Goal: Transaction & Acquisition: Book appointment/travel/reservation

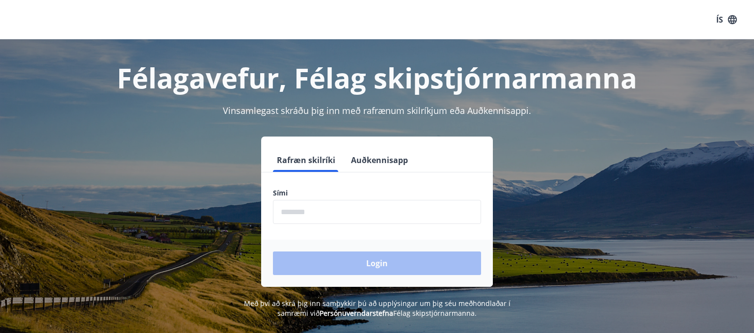
click at [343, 214] on input "phone" at bounding box center [377, 212] width 208 height 24
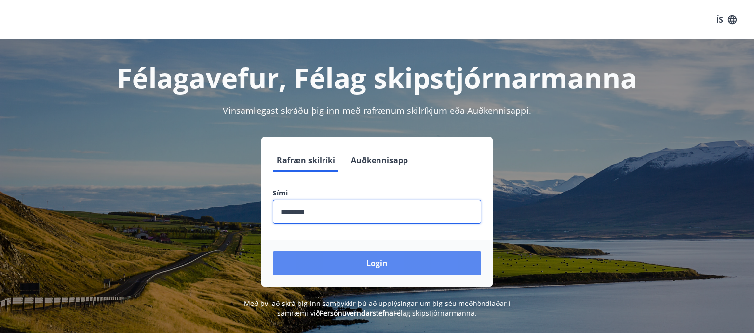
type input "********"
click at [351, 262] on button "Login" at bounding box center [377, 263] width 208 height 24
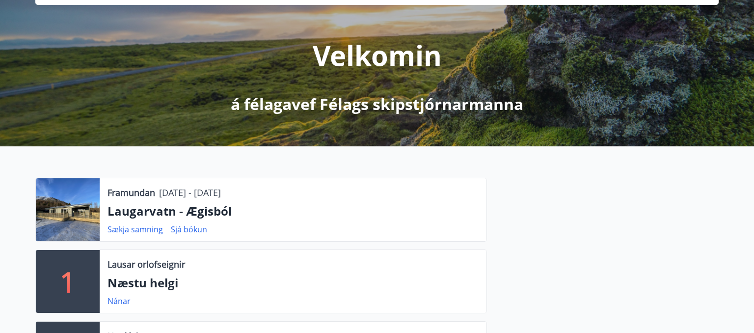
scroll to position [104, 0]
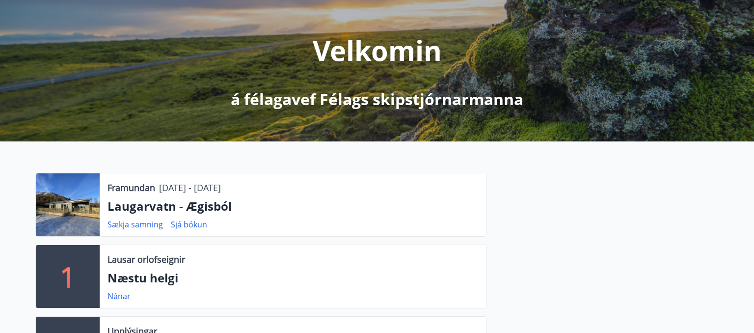
click at [90, 205] on div at bounding box center [68, 204] width 64 height 63
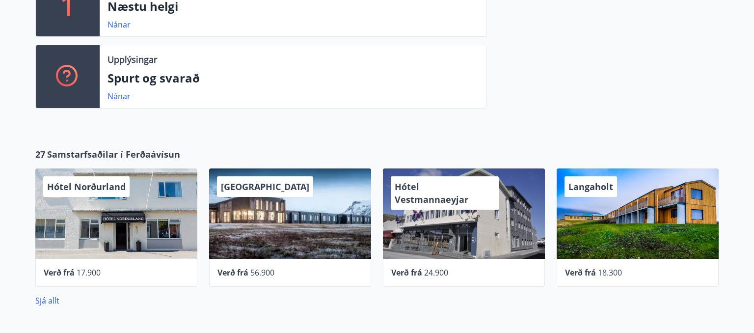
scroll to position [12, 0]
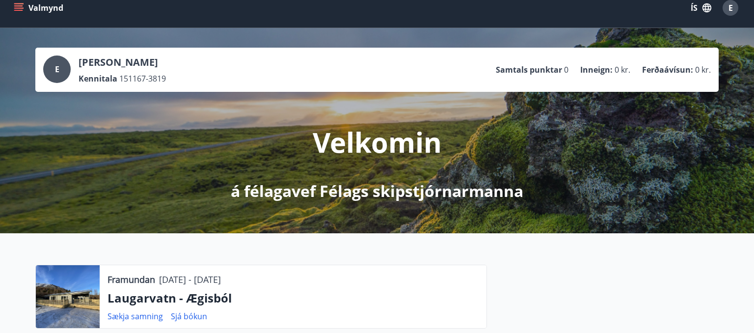
click at [23, 5] on icon "menu" at bounding box center [19, 8] width 10 height 10
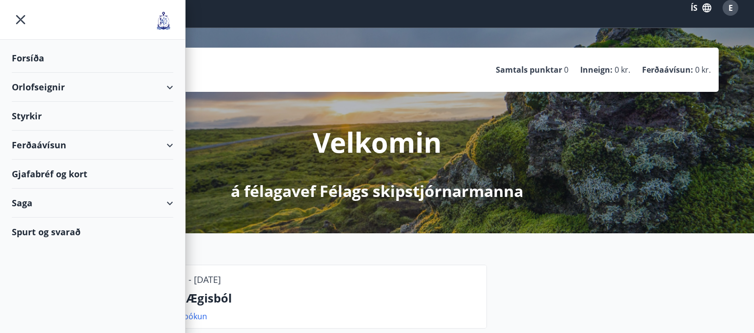
click at [26, 89] on div "Orlofseignir" at bounding box center [92, 87] width 161 height 29
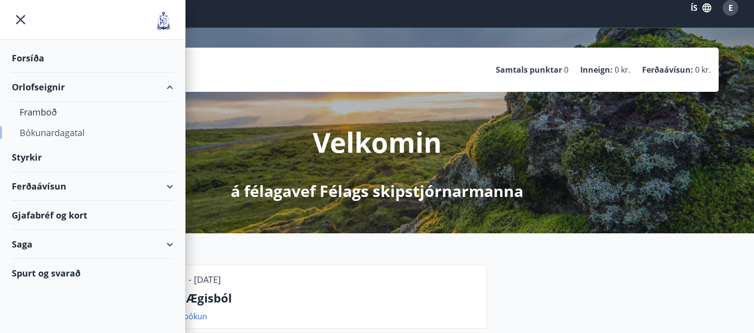
click at [39, 134] on div "Bókunardagatal" at bounding box center [93, 132] width 146 height 21
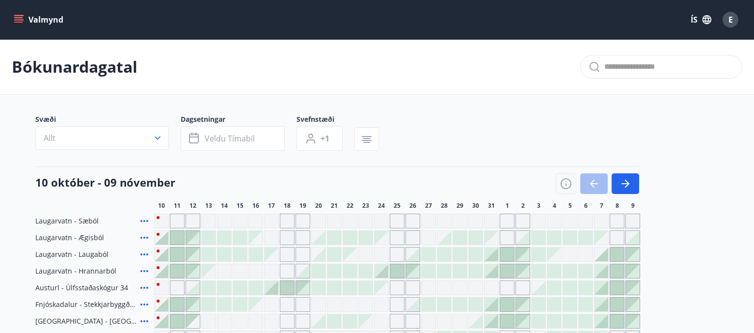
click at [143, 234] on icon at bounding box center [144, 238] width 12 height 12
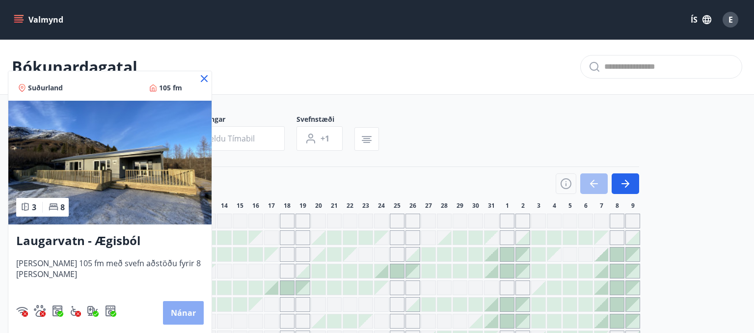
click at [184, 318] on button "Nánar" at bounding box center [183, 313] width 41 height 24
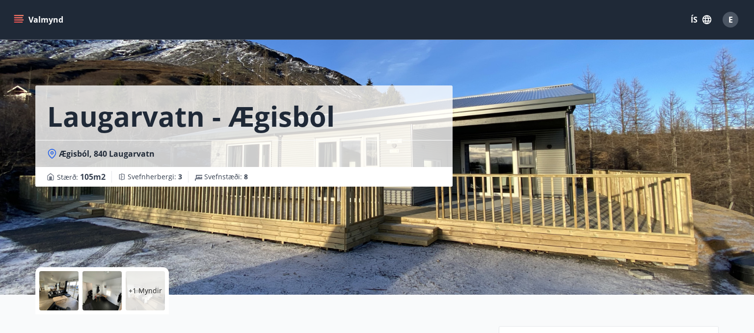
click at [69, 286] on div at bounding box center [58, 290] width 39 height 39
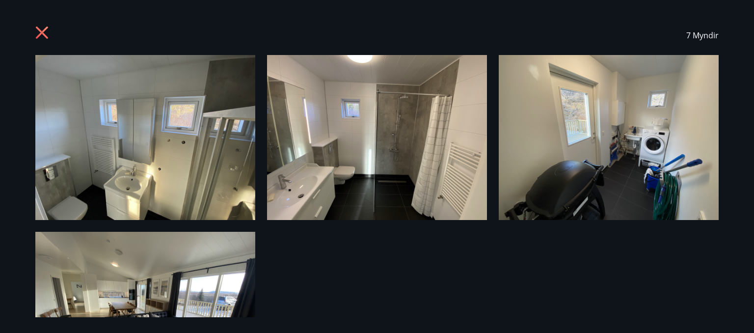
click at [176, 146] on img at bounding box center [145, 137] width 220 height 165
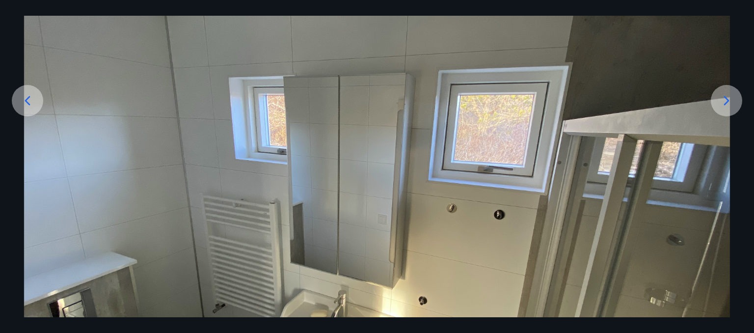
scroll to position [13, 0]
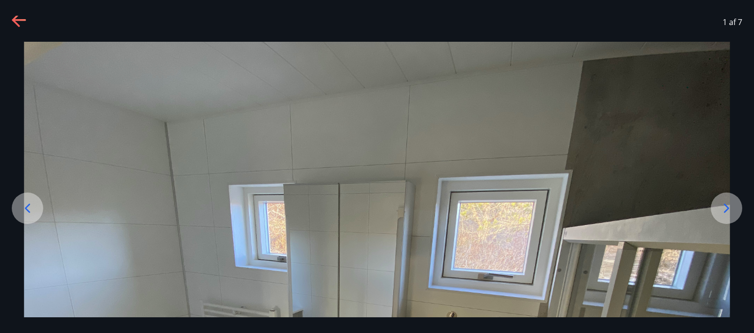
click at [728, 208] on icon at bounding box center [726, 208] width 5 height 9
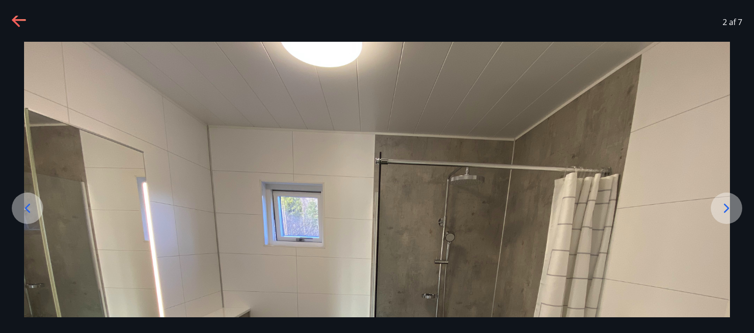
click at [717, 206] on div at bounding box center [726, 207] width 31 height 31
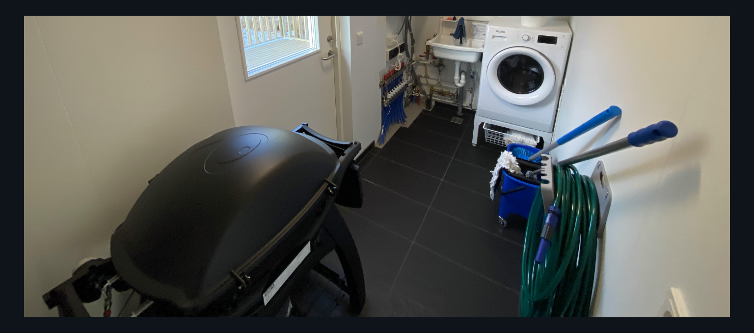
scroll to position [0, 0]
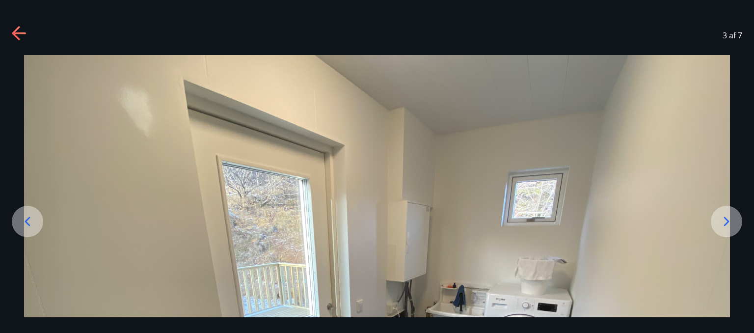
click at [719, 224] on icon at bounding box center [727, 222] width 16 height 16
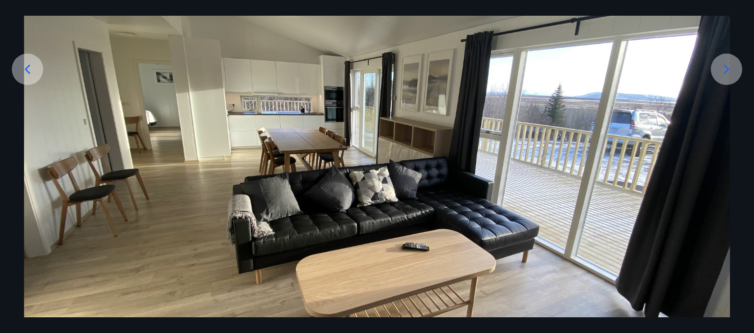
scroll to position [190, 0]
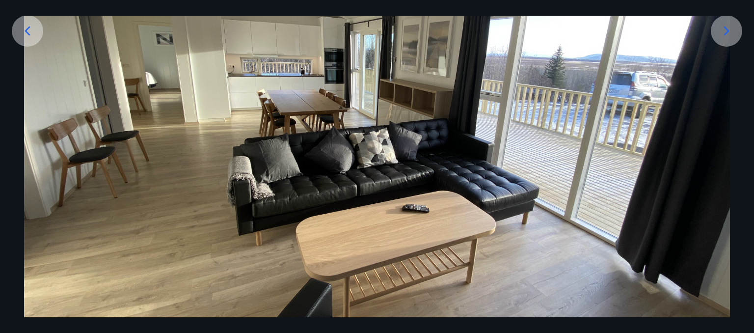
click at [17, 34] on div at bounding box center [27, 30] width 31 height 31
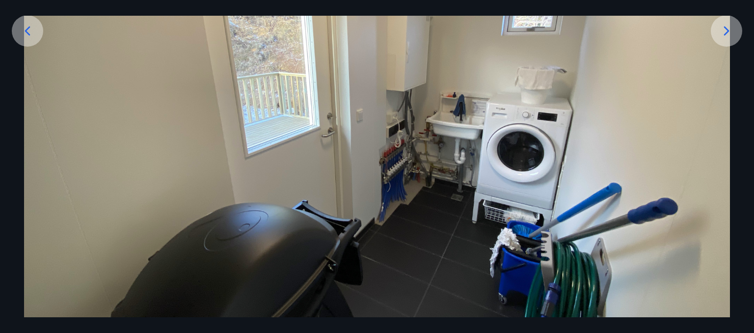
click at [17, 34] on div at bounding box center [27, 30] width 31 height 31
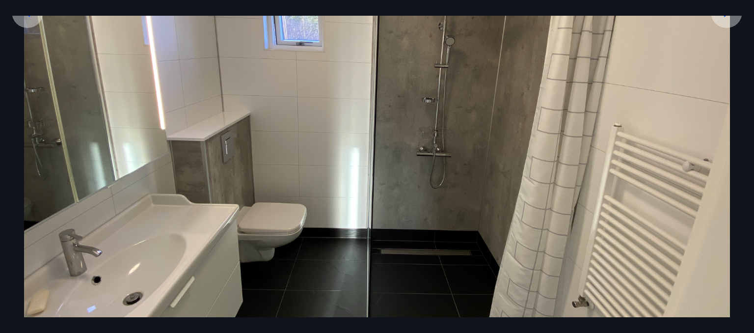
scroll to position [140, 0]
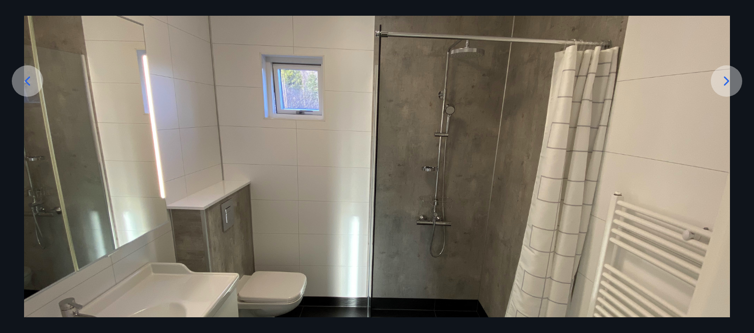
click at [727, 79] on icon at bounding box center [727, 81] width 16 height 16
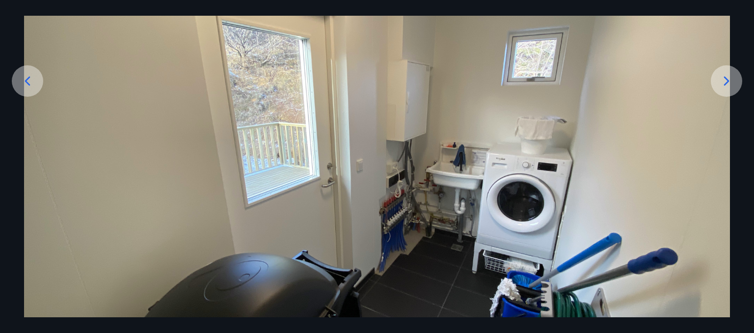
click at [727, 79] on icon at bounding box center [727, 81] width 16 height 16
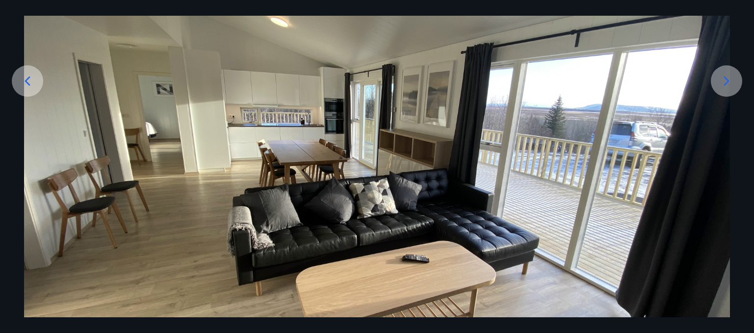
click at [722, 85] on icon at bounding box center [727, 81] width 16 height 16
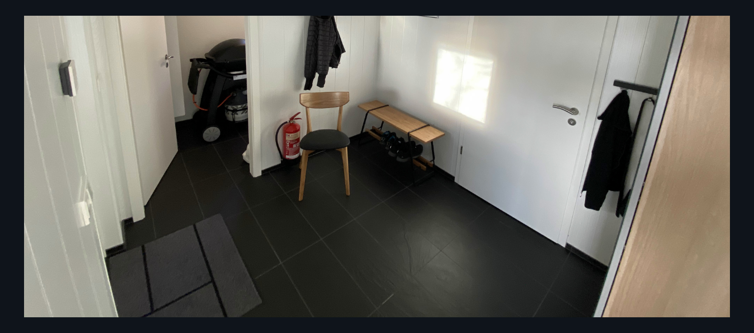
scroll to position [77, 0]
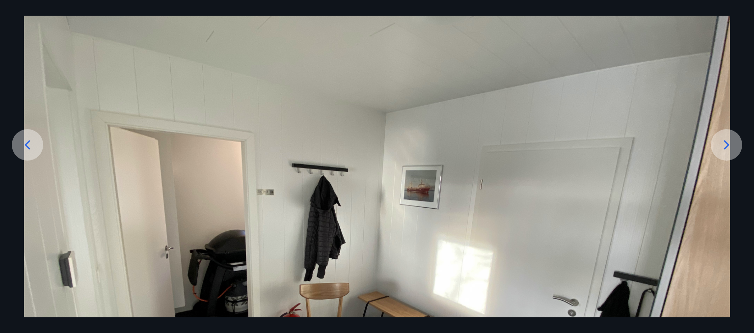
click at [722, 148] on icon at bounding box center [727, 145] width 16 height 16
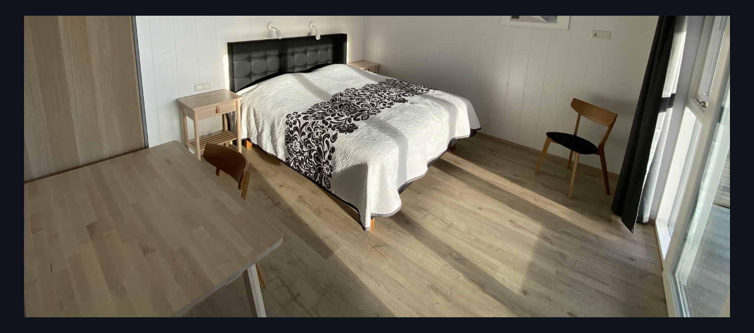
scroll to position [13, 0]
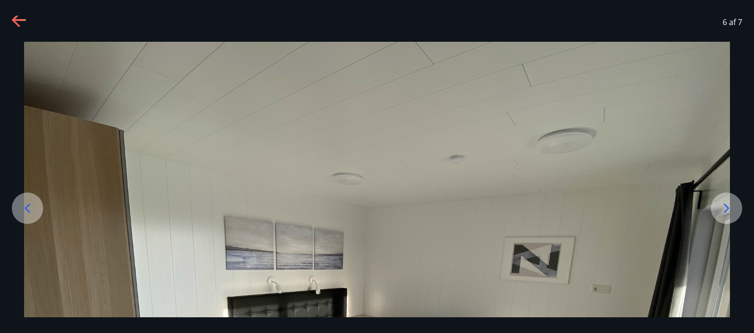
click at [723, 204] on icon at bounding box center [727, 208] width 16 height 16
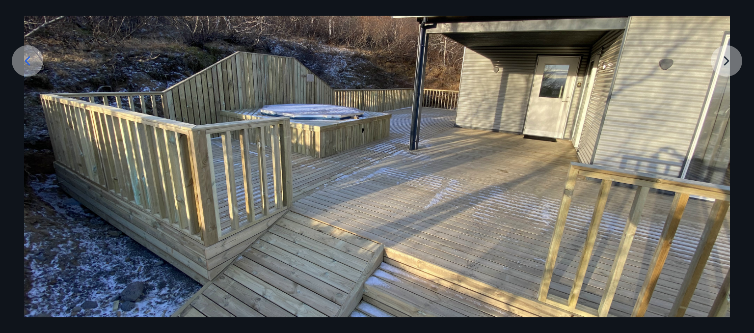
scroll to position [77, 0]
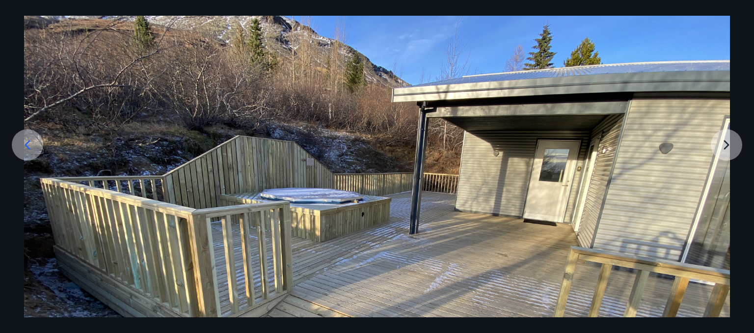
click at [722, 152] on img at bounding box center [377, 243] width 706 height 530
click at [725, 147] on img at bounding box center [377, 243] width 706 height 530
click at [728, 143] on img at bounding box center [377, 243] width 706 height 530
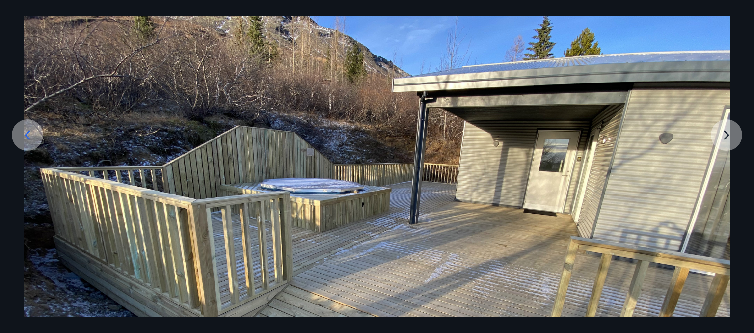
scroll to position [254, 0]
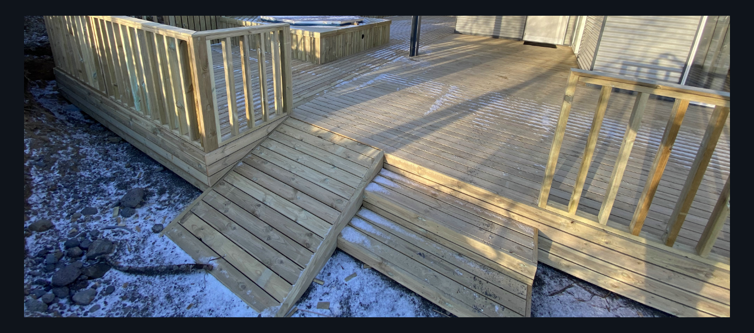
click at [246, 108] on img at bounding box center [377, 66] width 706 height 530
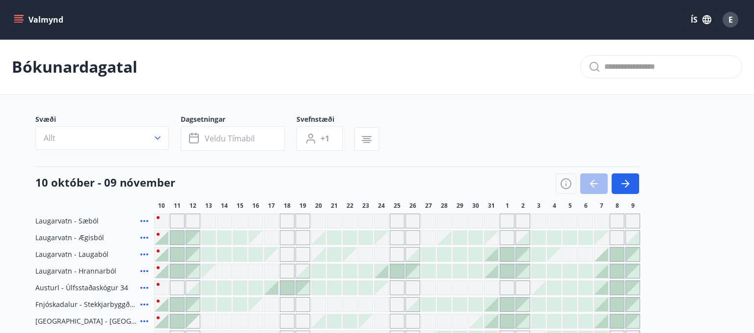
click at [142, 238] on icon at bounding box center [144, 238] width 12 height 12
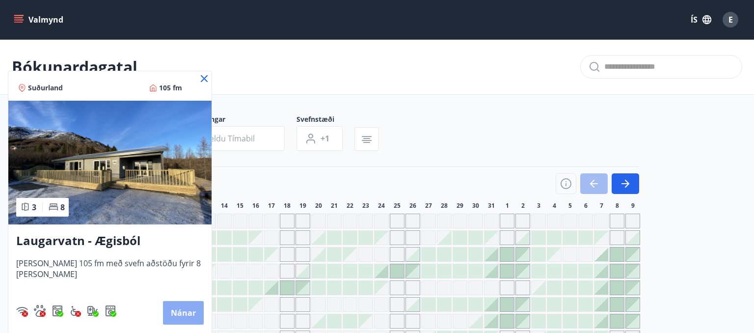
click at [175, 317] on button "Nánar" at bounding box center [183, 313] width 41 height 24
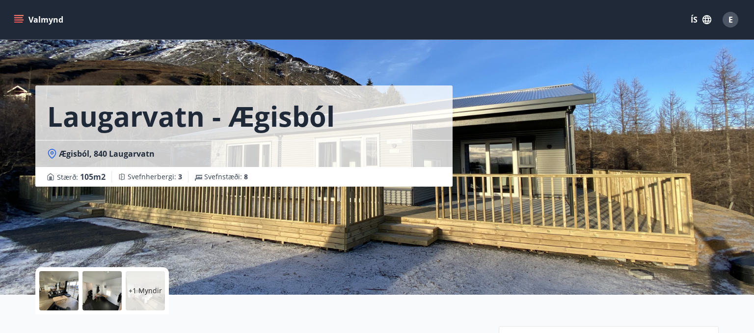
click at [160, 186] on div "Stærð : 105 m2 Svefnherbergi : 3 Svefnstæði : 8" at bounding box center [243, 177] width 417 height 20
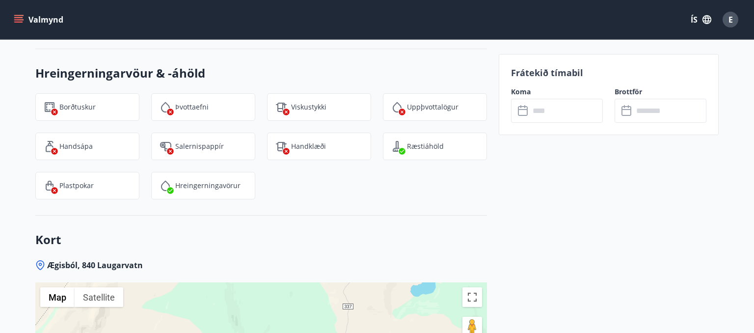
scroll to position [1437, 0]
